Goal: Task Accomplishment & Management: Manage account settings

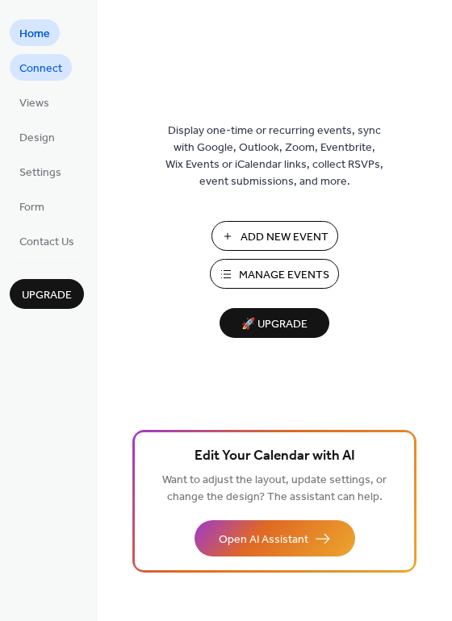
click at [44, 65] on span "Connect" at bounding box center [40, 69] width 43 height 17
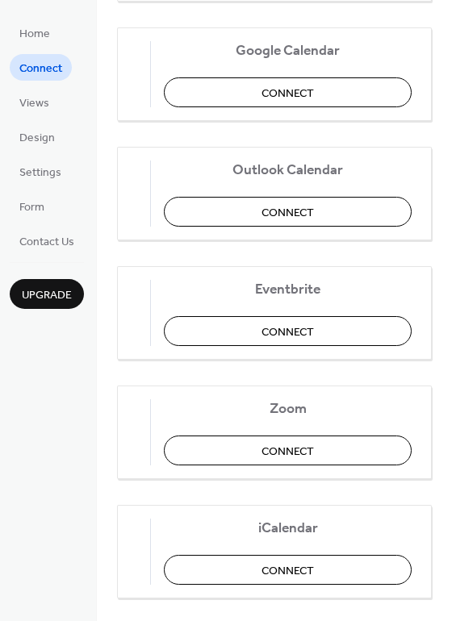
scroll to position [323, 0]
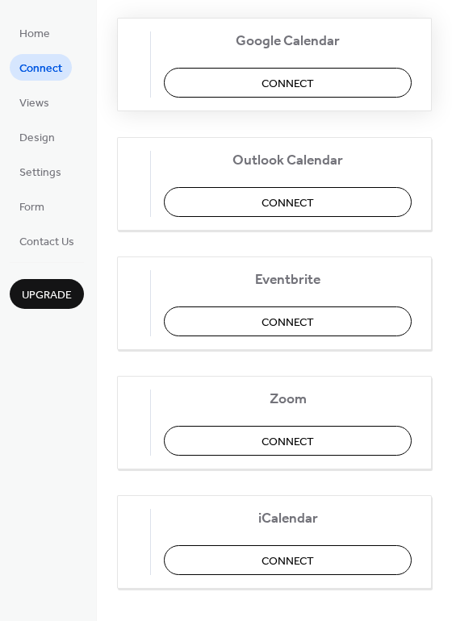
click at [249, 87] on button "Connect" at bounding box center [288, 83] width 248 height 30
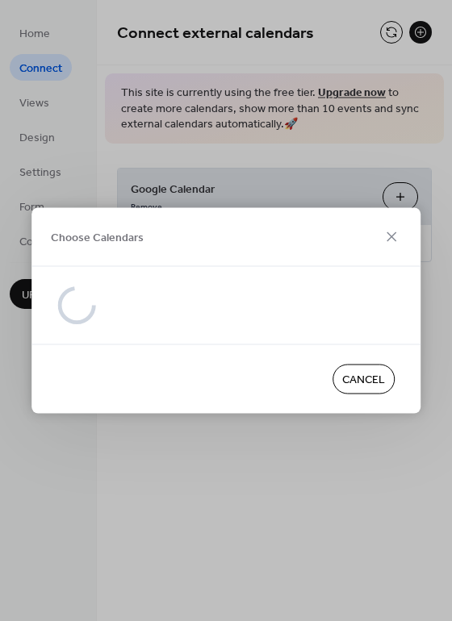
scroll to position [0, 0]
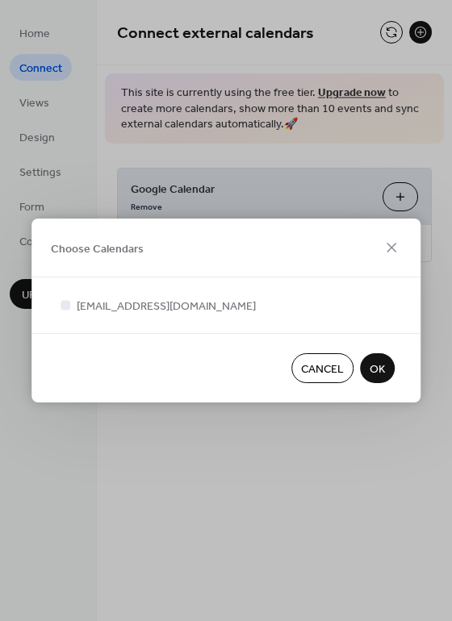
click at [373, 374] on span "OK" at bounding box center [377, 369] width 15 height 17
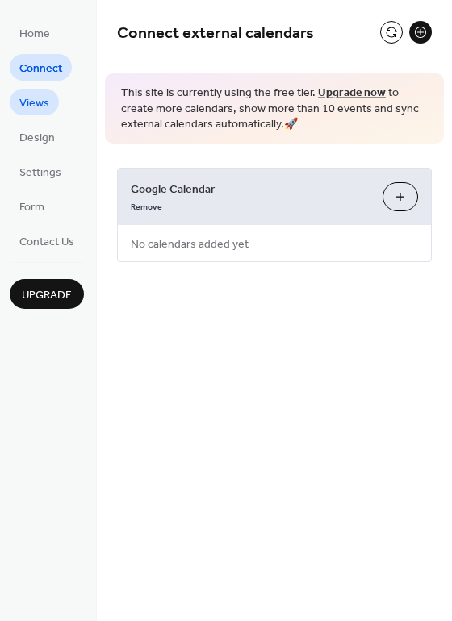
click at [31, 98] on span "Views" at bounding box center [34, 103] width 30 height 17
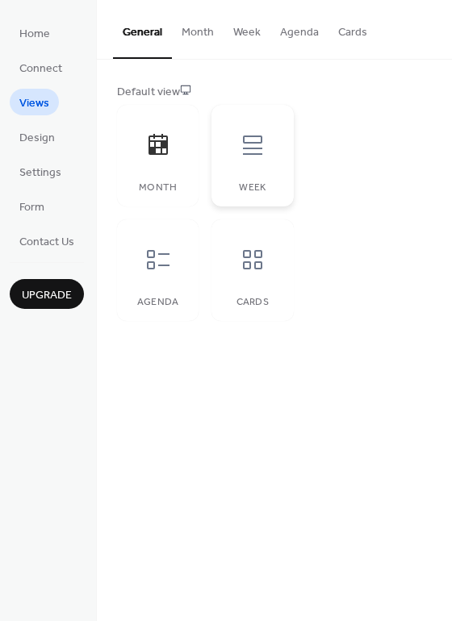
click at [276, 183] on div "Week" at bounding box center [252, 187] width 49 height 11
click at [161, 273] on div at bounding box center [158, 260] width 48 height 48
click at [255, 263] on icon at bounding box center [252, 259] width 19 height 19
click at [251, 151] on icon at bounding box center [253, 145] width 26 height 26
click at [203, 28] on button "Month" at bounding box center [198, 28] width 52 height 57
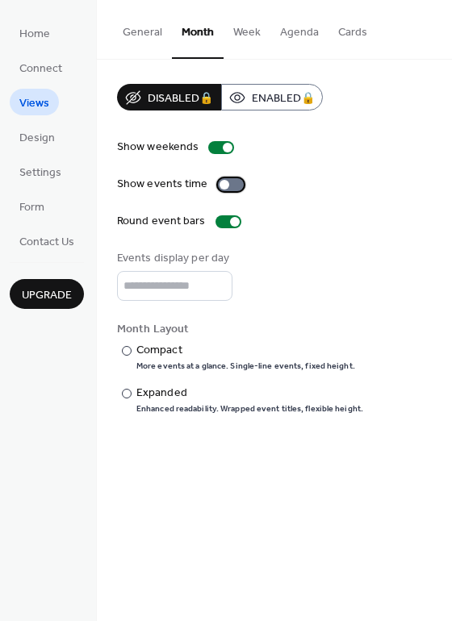
click at [236, 187] on div at bounding box center [231, 184] width 26 height 13
click at [31, 137] on span "Design" at bounding box center [37, 138] width 36 height 17
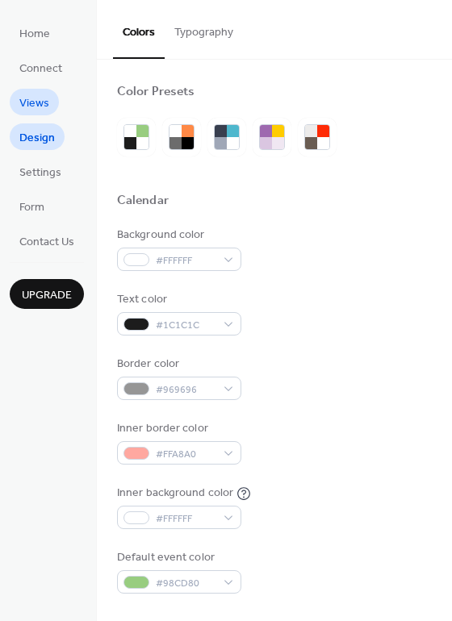
click at [40, 97] on span "Views" at bounding box center [34, 103] width 30 height 17
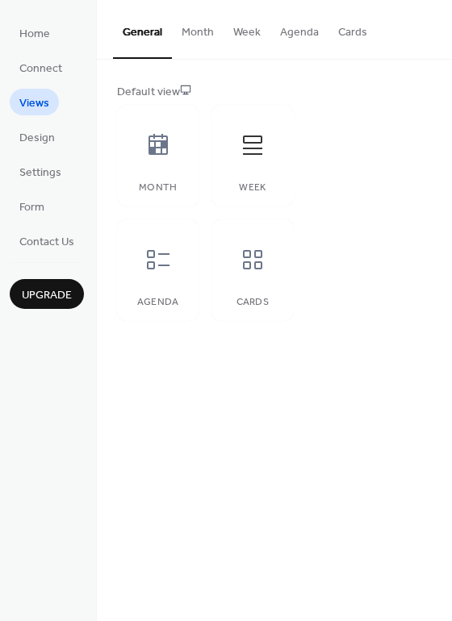
click at [203, 29] on button "Month" at bounding box center [198, 28] width 52 height 57
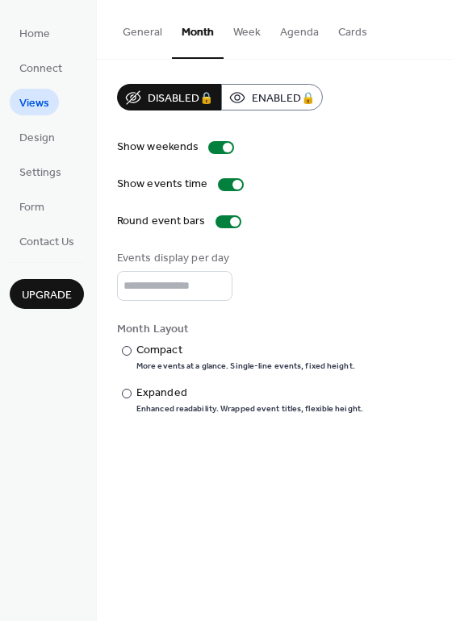
click at [158, 165] on div "Show weekends Show events time Round event bars Events display per day * Month …" at bounding box center [274, 277] width 315 height 276
click at [144, 31] on button "General" at bounding box center [142, 28] width 59 height 57
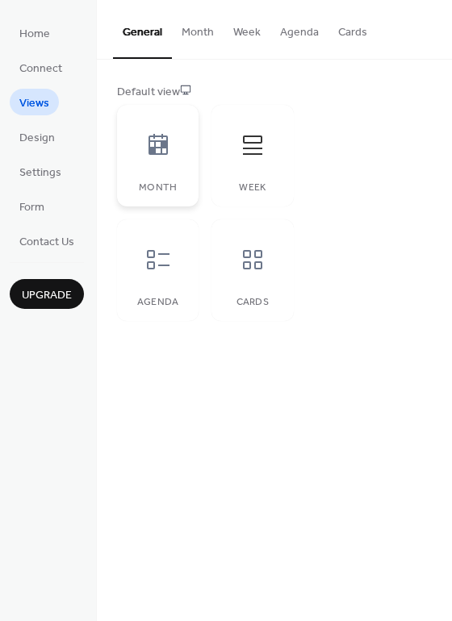
click at [168, 157] on icon at bounding box center [158, 145] width 26 height 26
click at [235, 433] on div "General Month Week Agenda Cards Default view Month Week Agenda Cards Disabled 🔒…" at bounding box center [274, 310] width 355 height 621
click at [40, 141] on span "Design" at bounding box center [37, 138] width 36 height 17
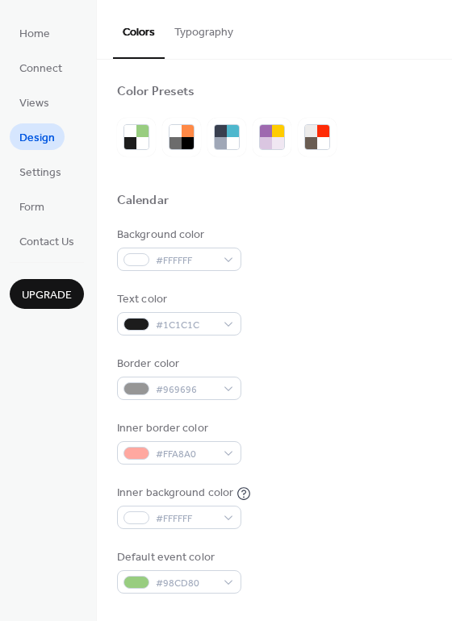
click at [315, 135] on div at bounding box center [311, 131] width 12 height 12
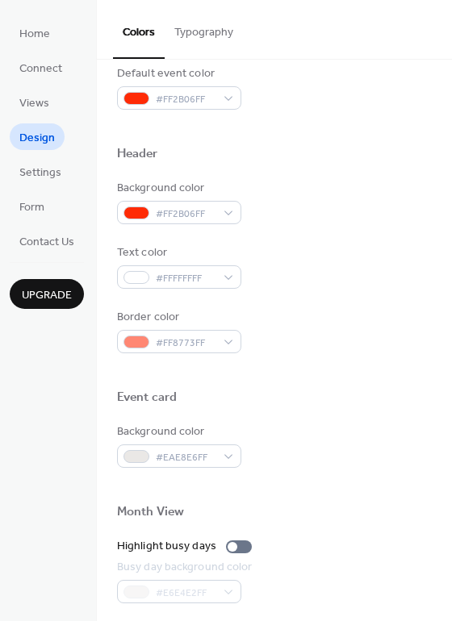
scroll to position [691, 0]
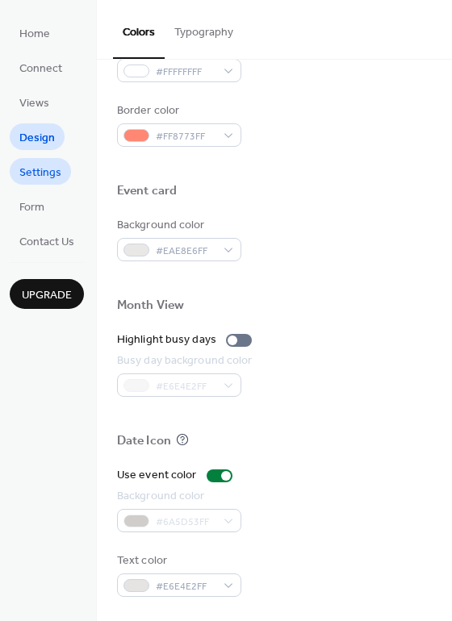
click at [22, 175] on span "Settings" at bounding box center [40, 173] width 42 height 17
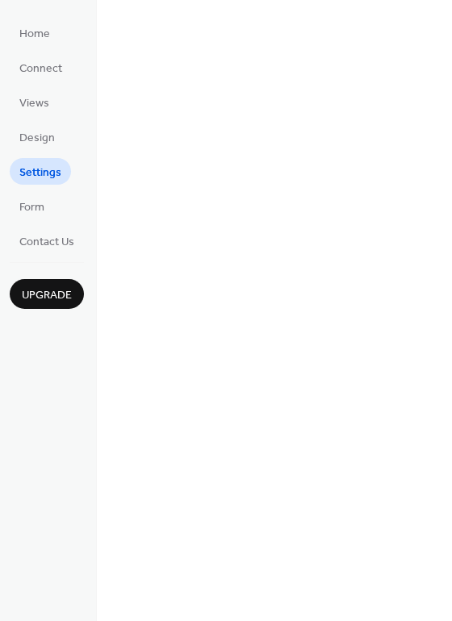
click at [22, 175] on span "Settings" at bounding box center [40, 173] width 42 height 17
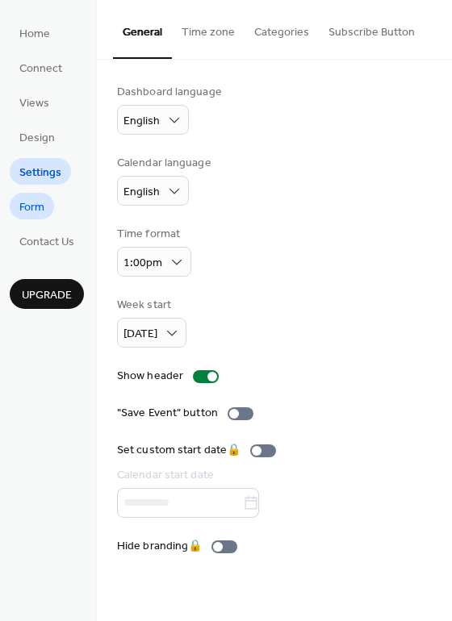
click at [32, 211] on span "Form" at bounding box center [31, 207] width 25 height 17
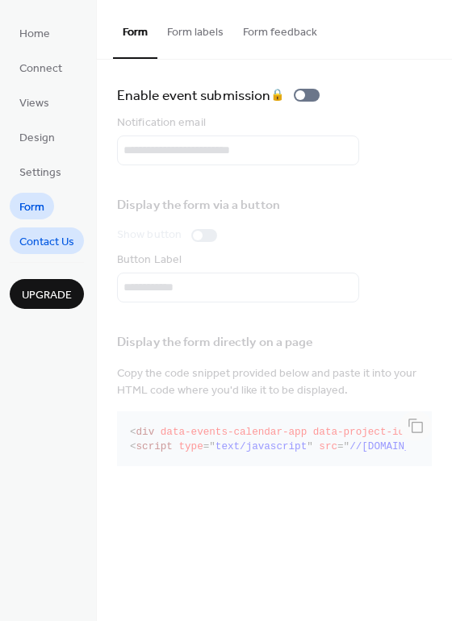
click at [42, 239] on span "Contact Us" at bounding box center [46, 242] width 55 height 17
